Goal: Task Accomplishment & Management: Manage account settings

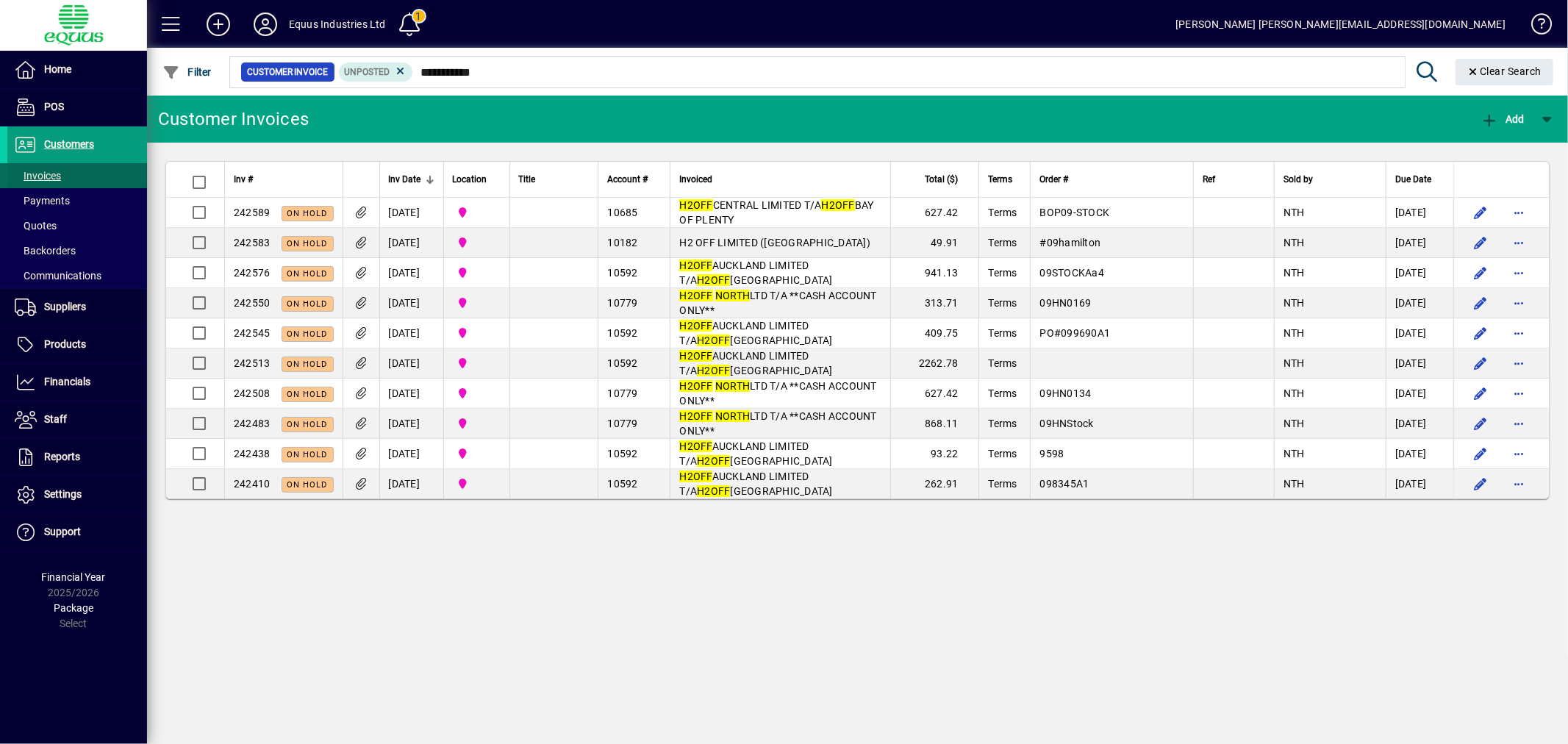
click at [33, 171] on span "Invoices" at bounding box center [38, 176] width 46 height 12
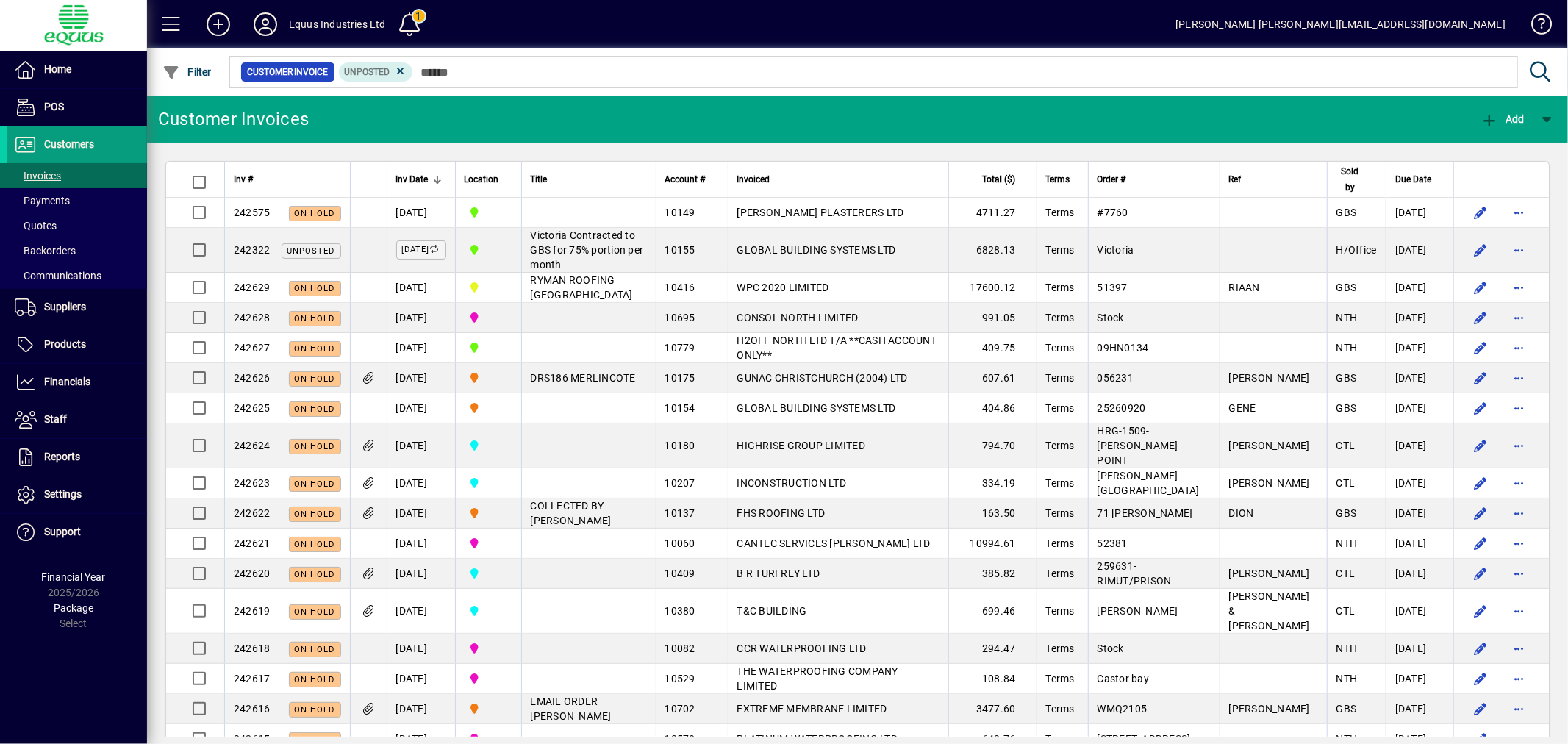
click at [259, 26] on icon at bounding box center [265, 24] width 29 height 23
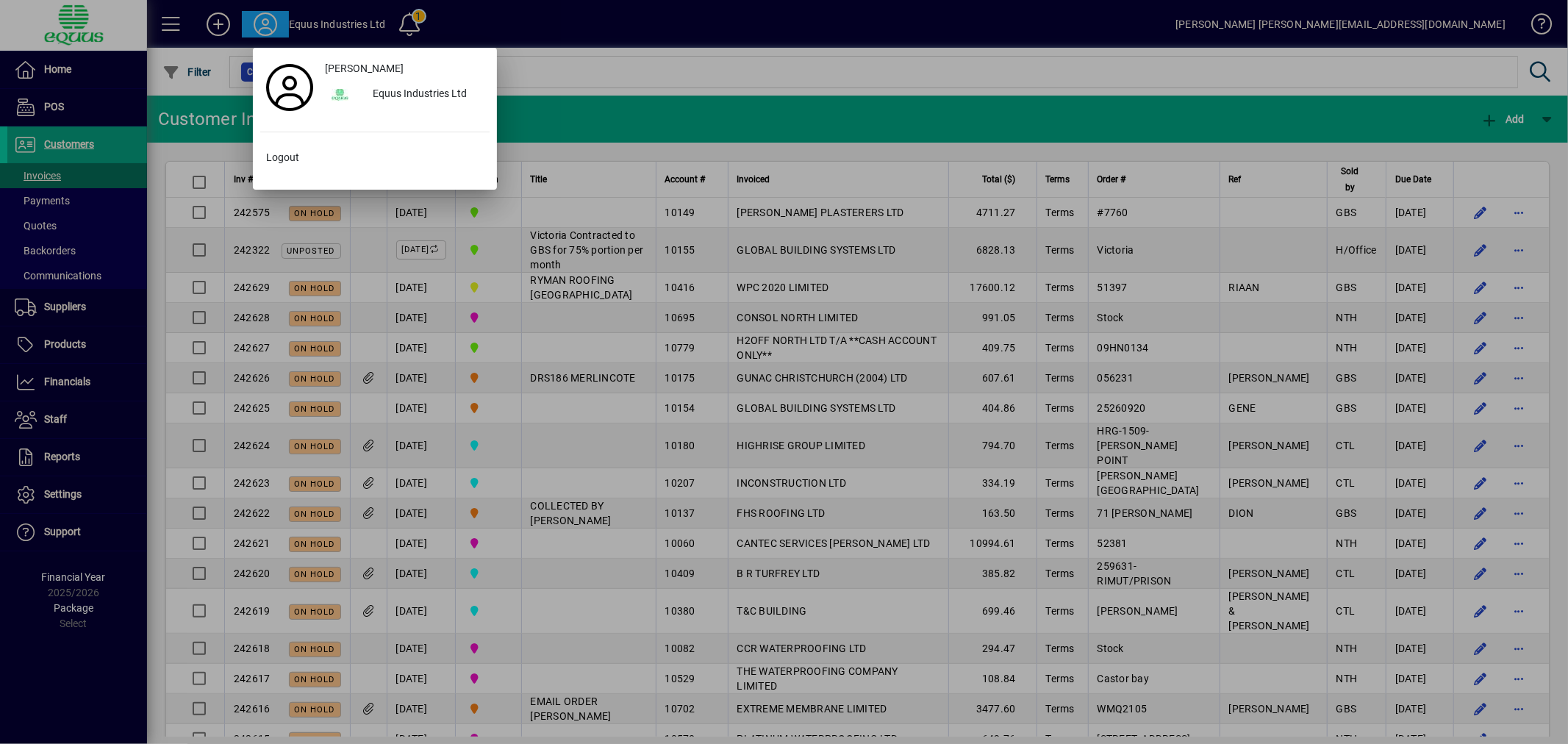
click at [28, 673] on div at bounding box center [784, 372] width 1568 height 744
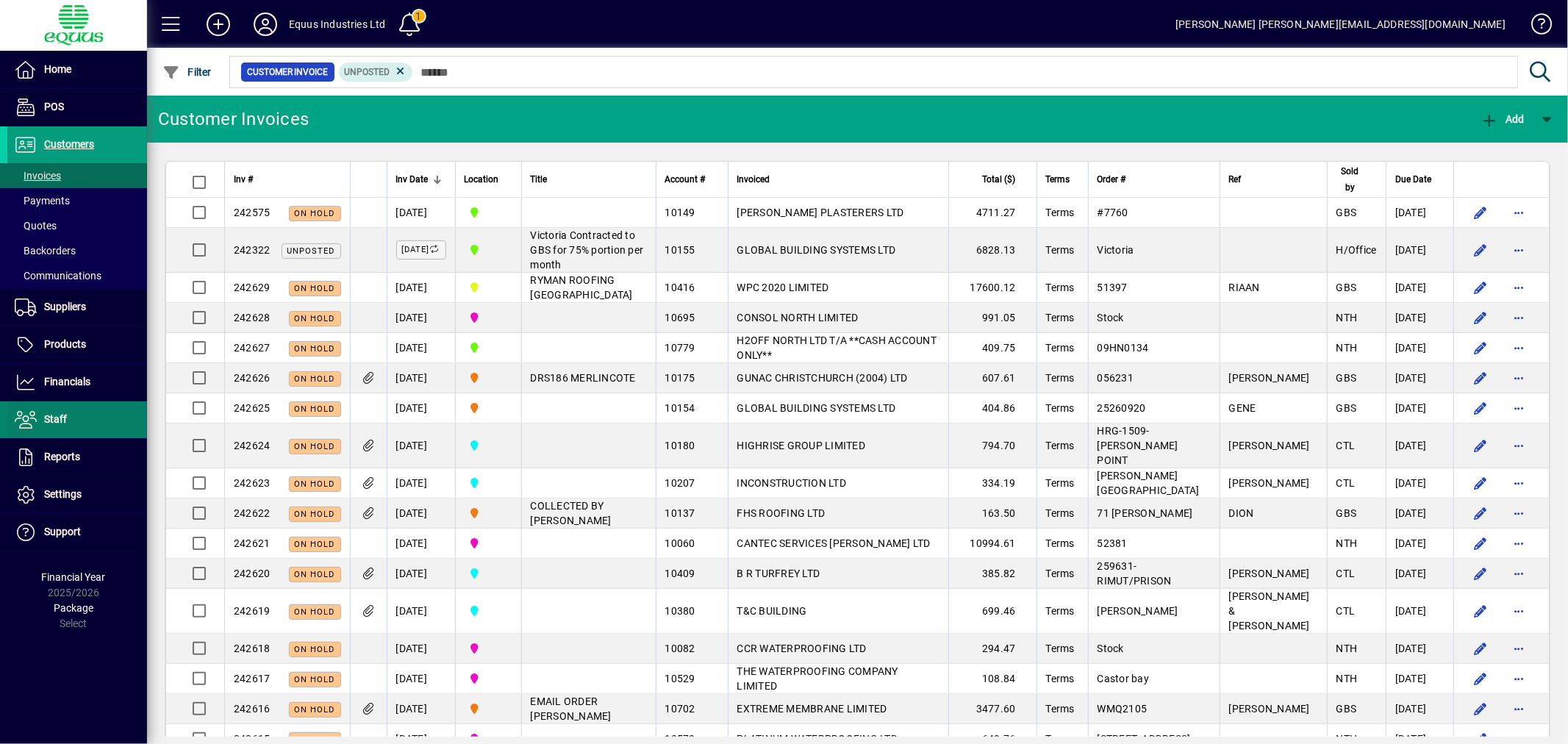
click at [57, 413] on span "Staff" at bounding box center [55, 419] width 22 height 12
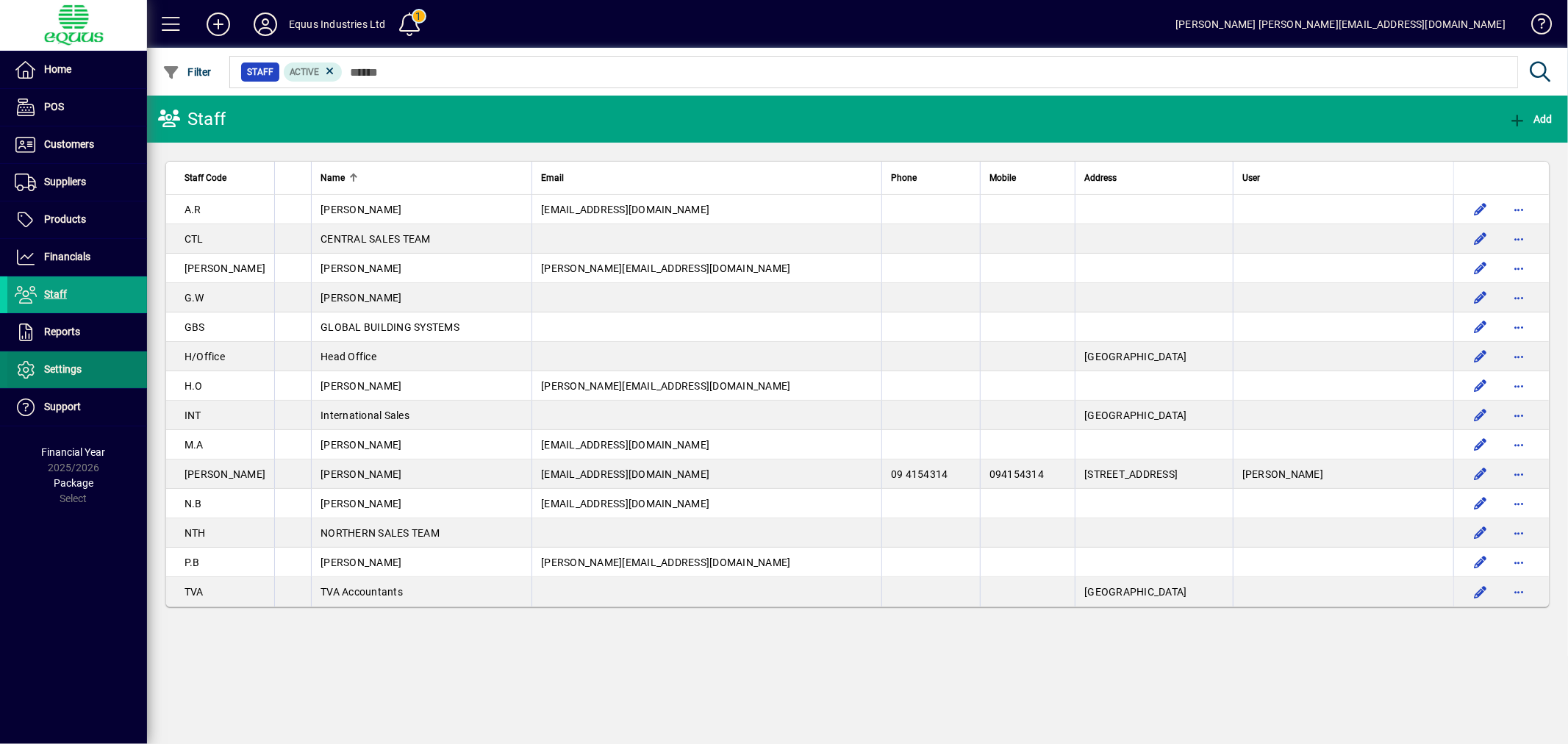
click at [63, 368] on span "Settings" at bounding box center [63, 369] width 37 height 12
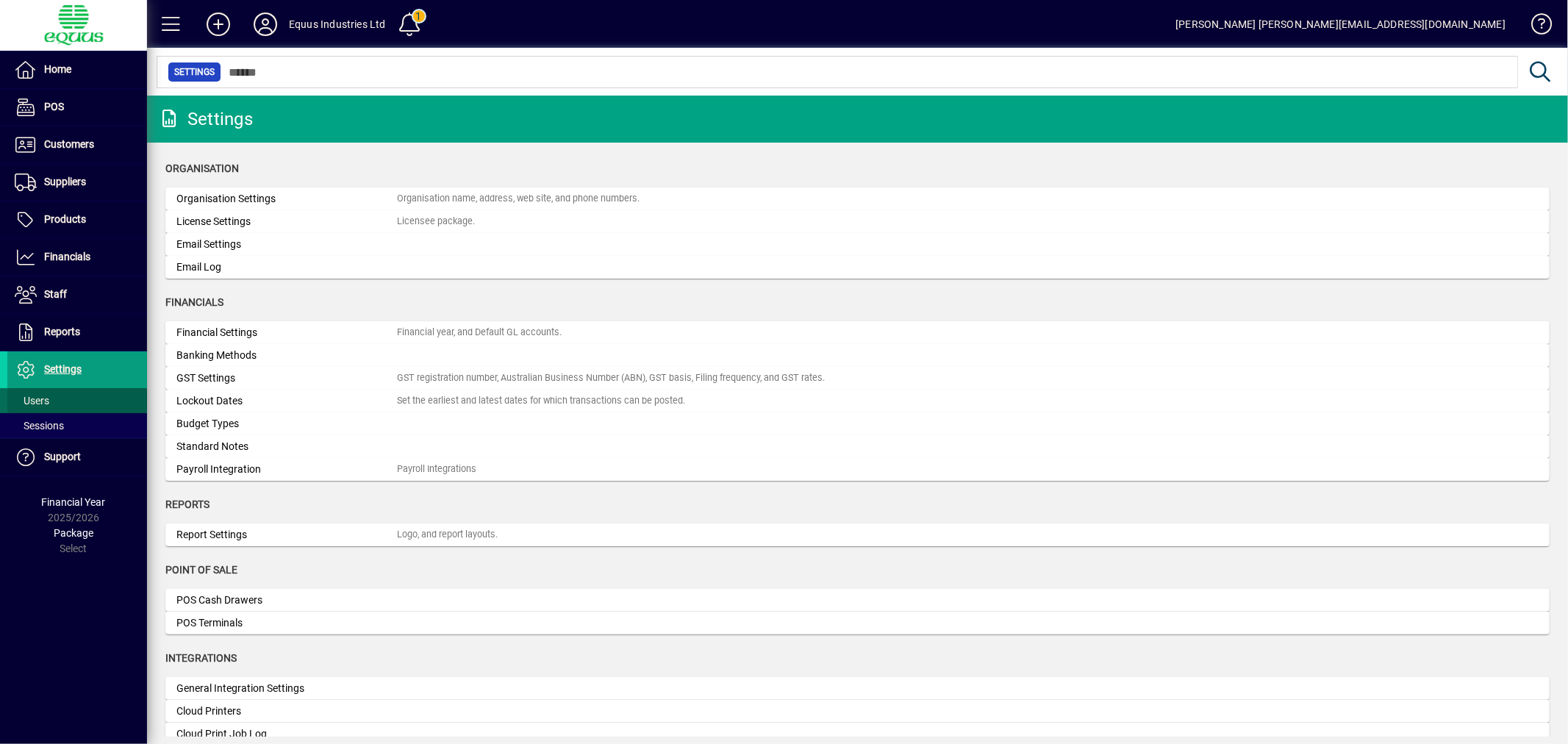
click at [40, 398] on span "Users" at bounding box center [32, 400] width 34 height 12
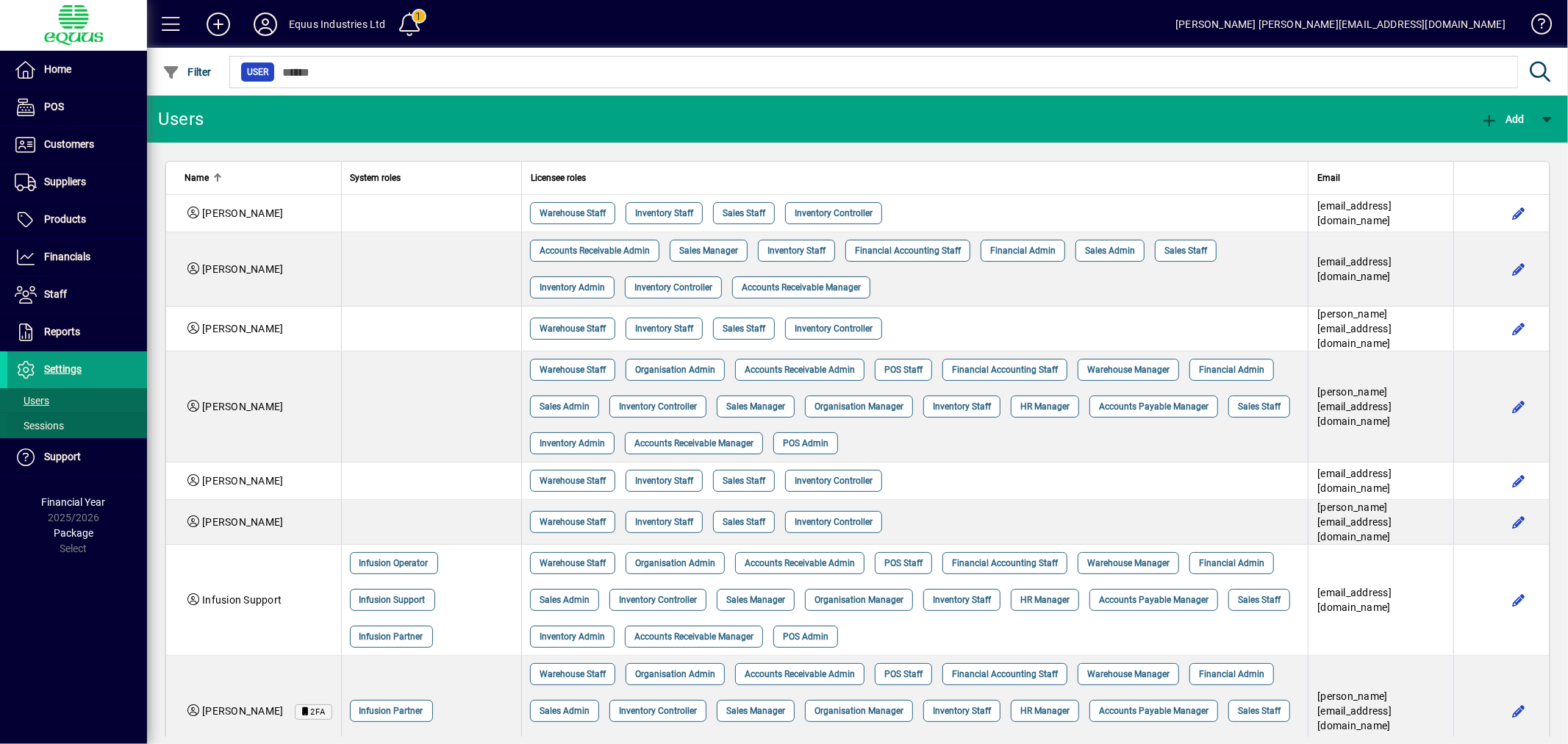
click at [40, 423] on span "Sessions" at bounding box center [40, 426] width 49 height 12
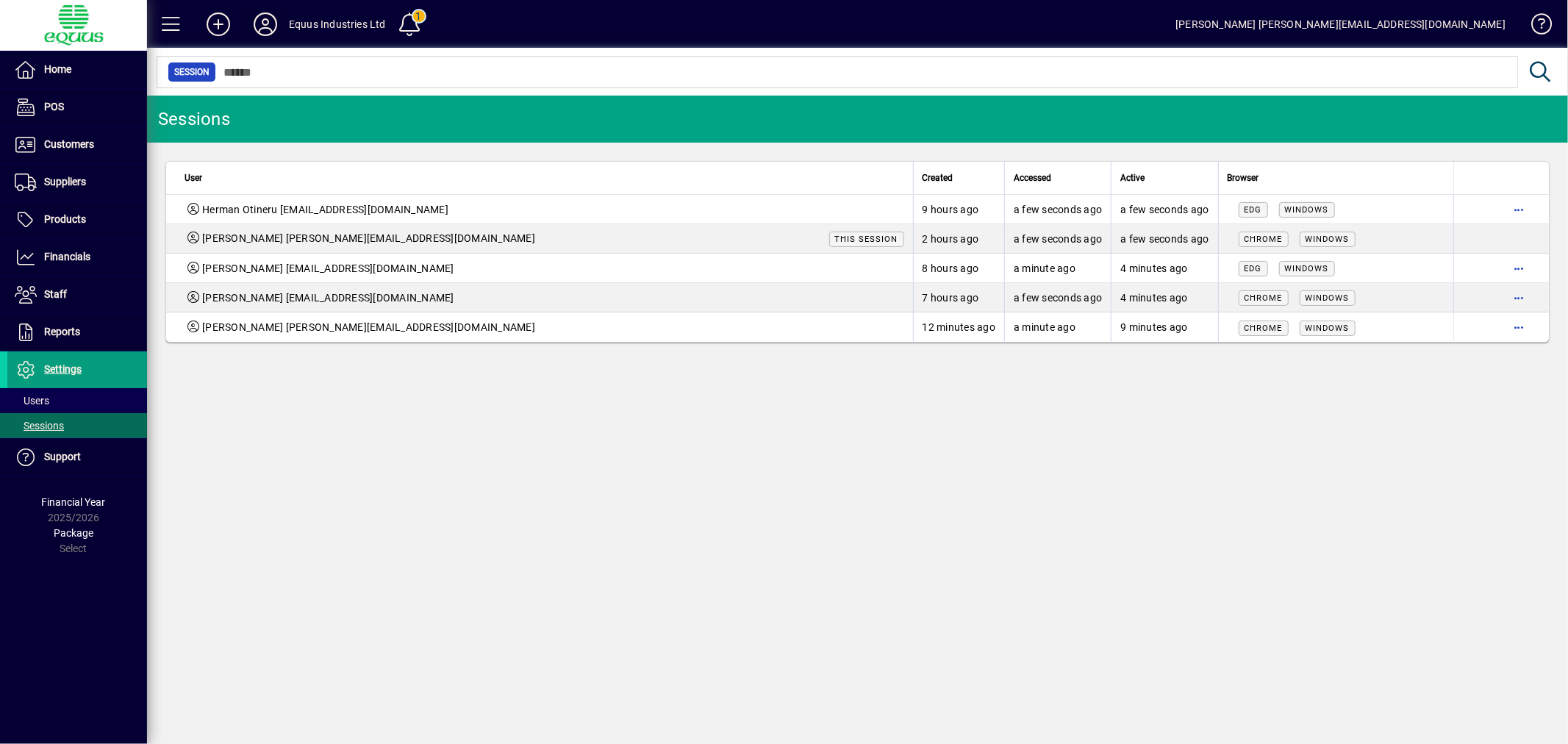
click at [269, 20] on icon at bounding box center [265, 24] width 29 height 23
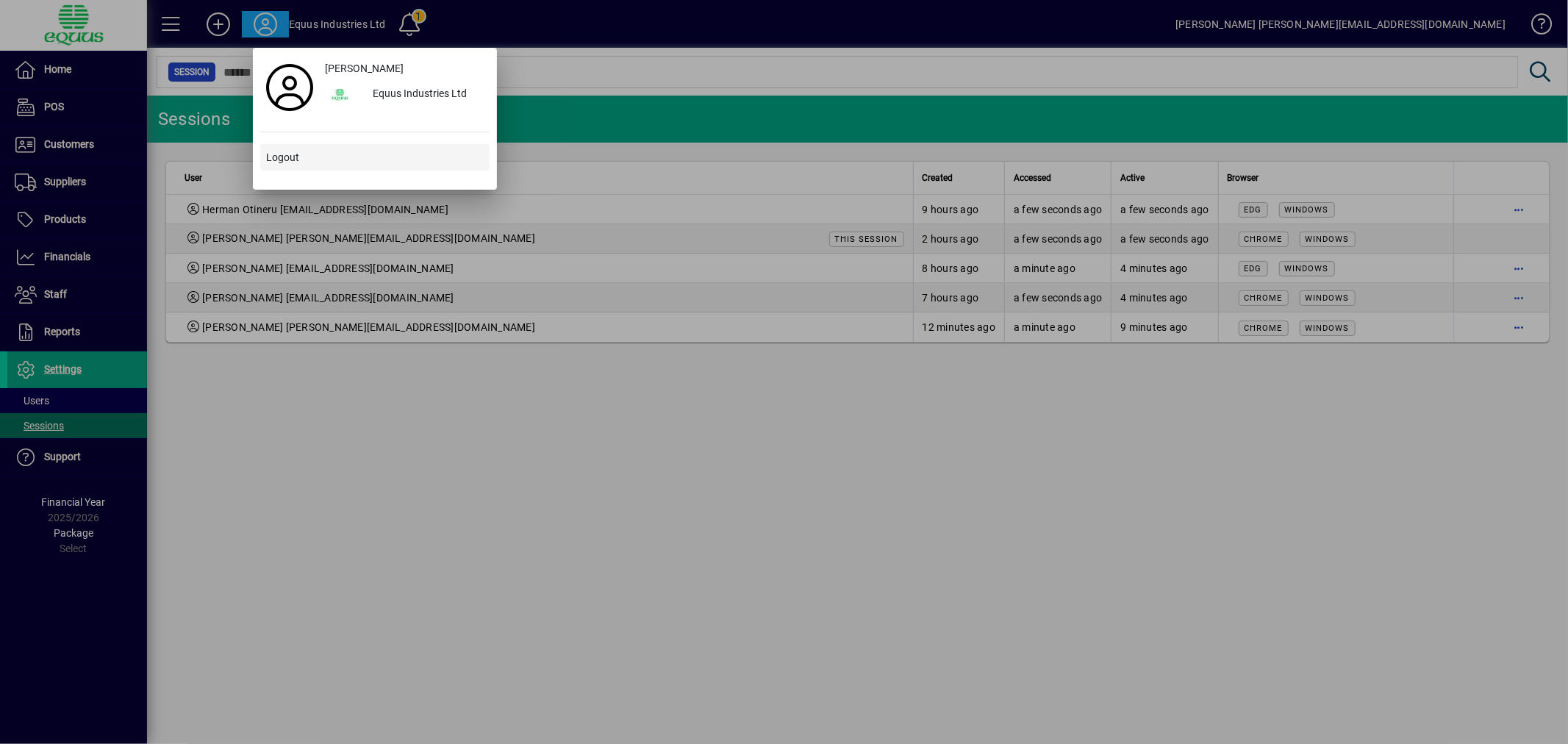
click at [282, 157] on span "Logout" at bounding box center [283, 158] width 33 height 16
